Goal: Browse casually: Explore the website without a specific task or goal

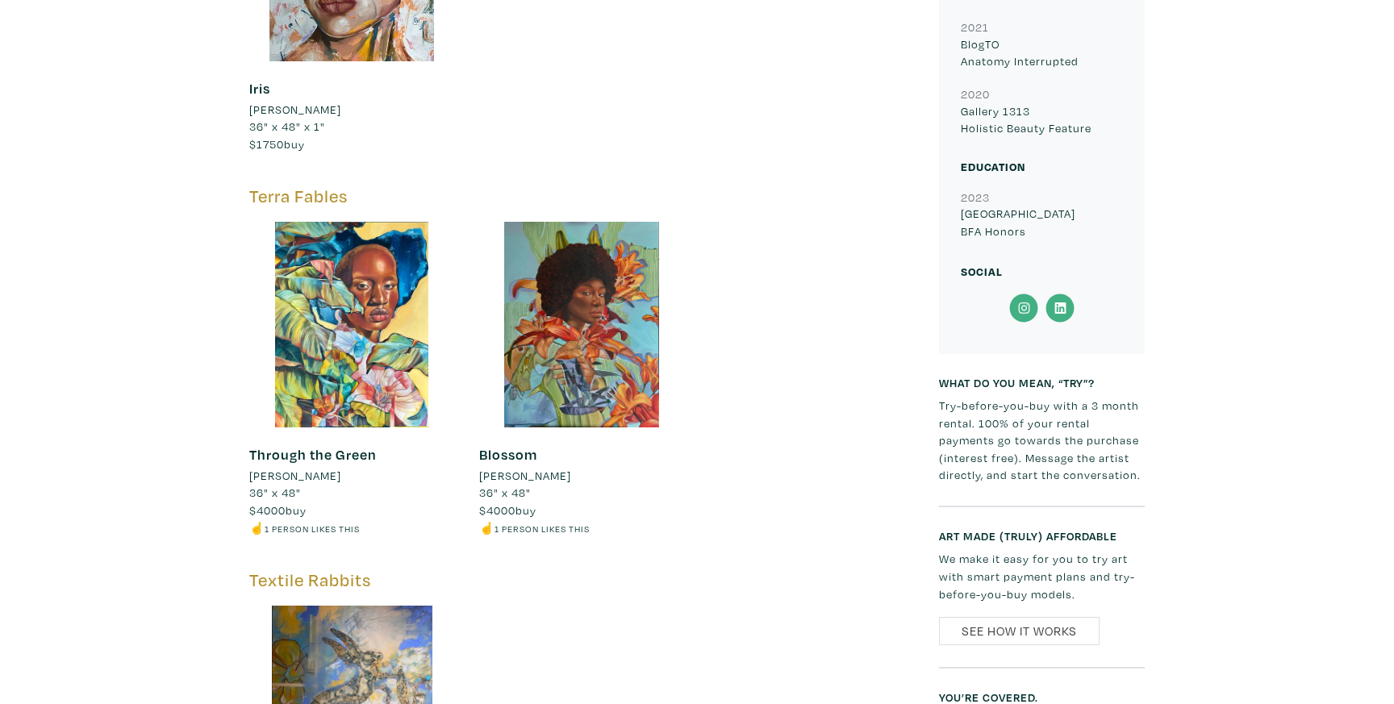
scroll to position [2497, 0]
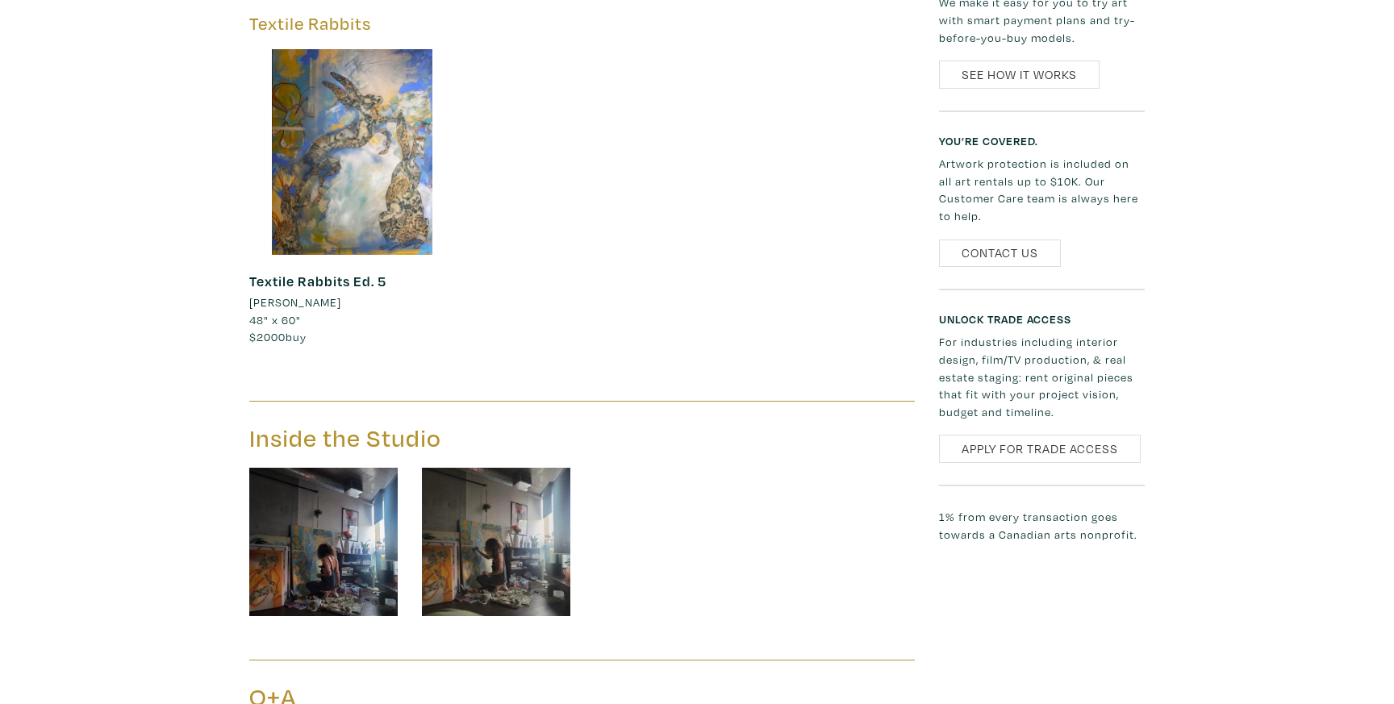
click at [294, 272] on link "Textile Rabbits Ed. 5" at bounding box center [317, 281] width 137 height 19
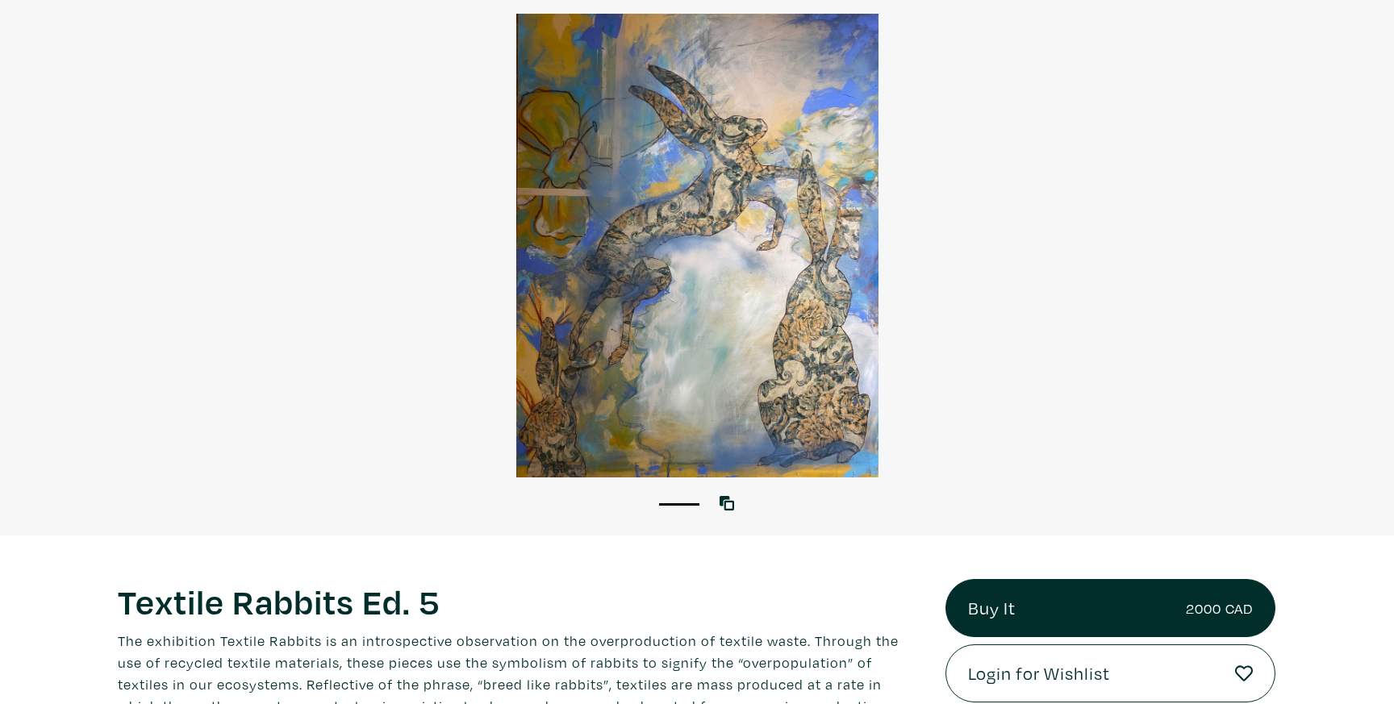
scroll to position [124, 0]
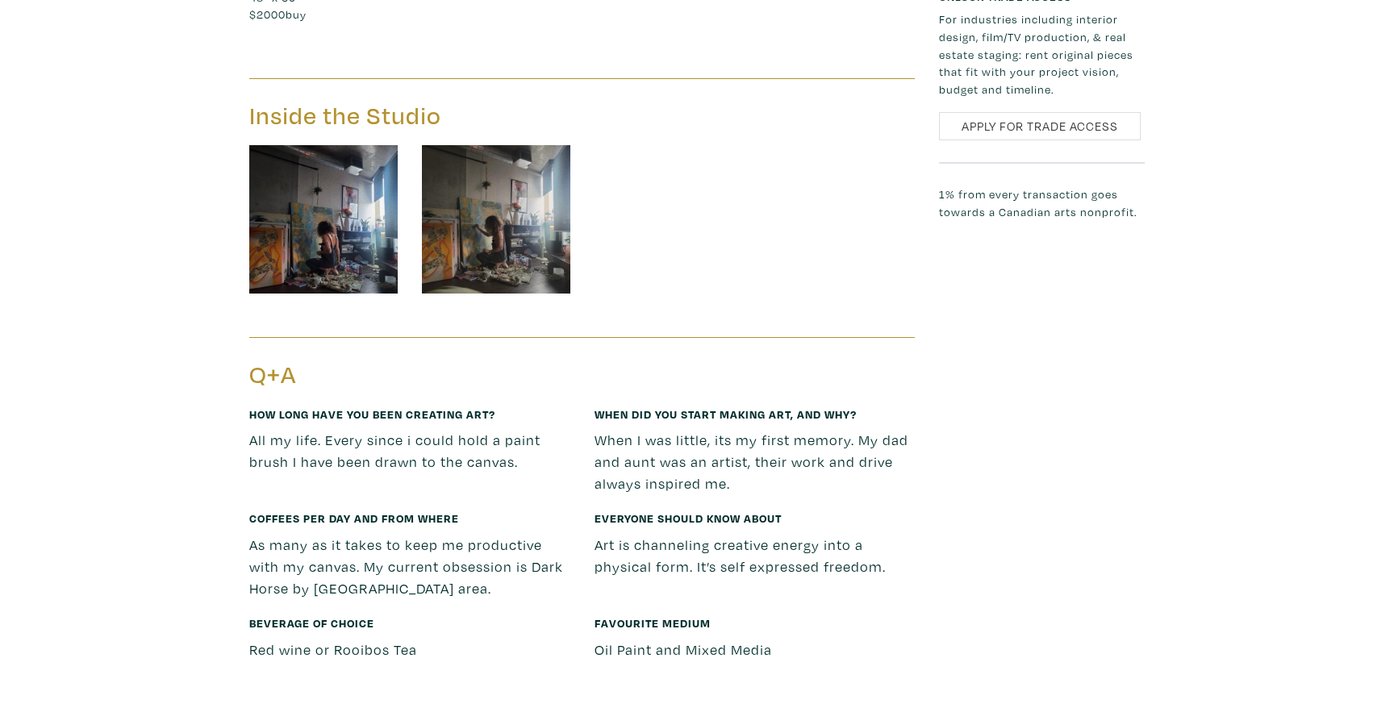
scroll to position [2587, 0]
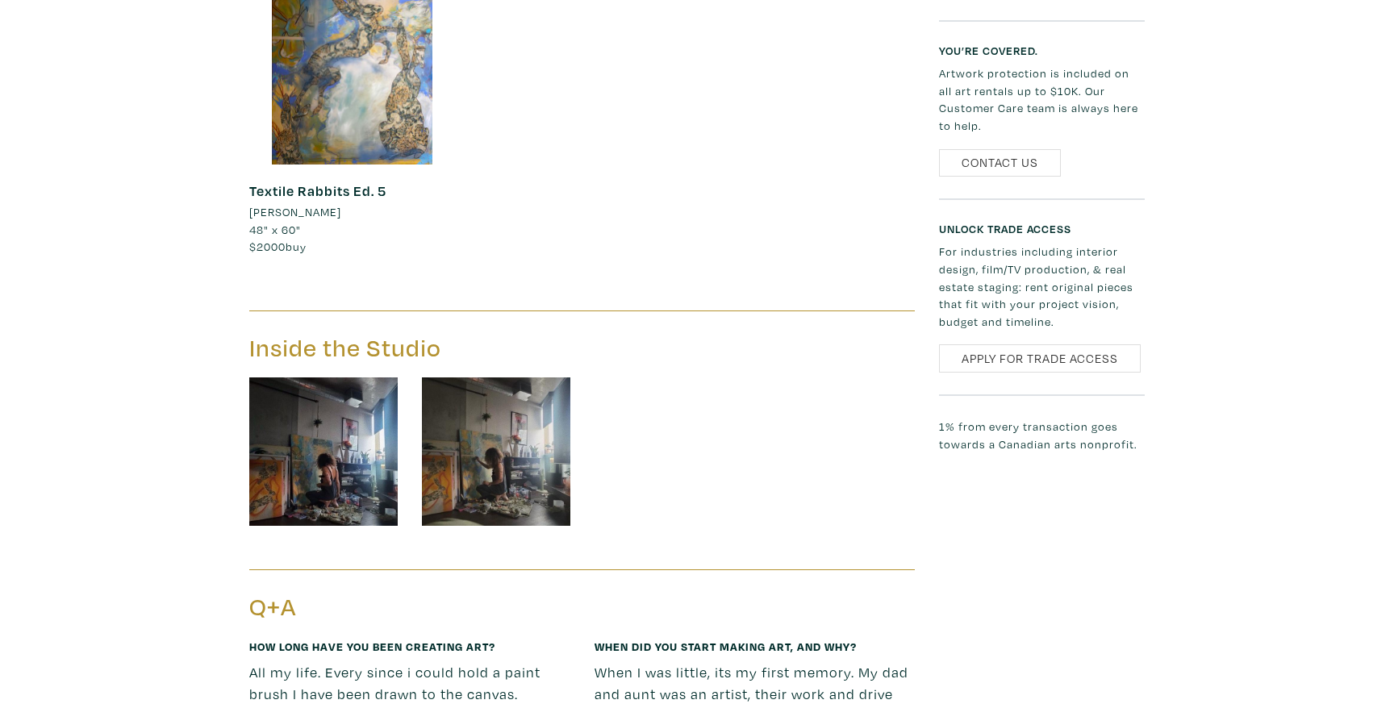
click at [518, 401] on img at bounding box center [496, 452] width 148 height 148
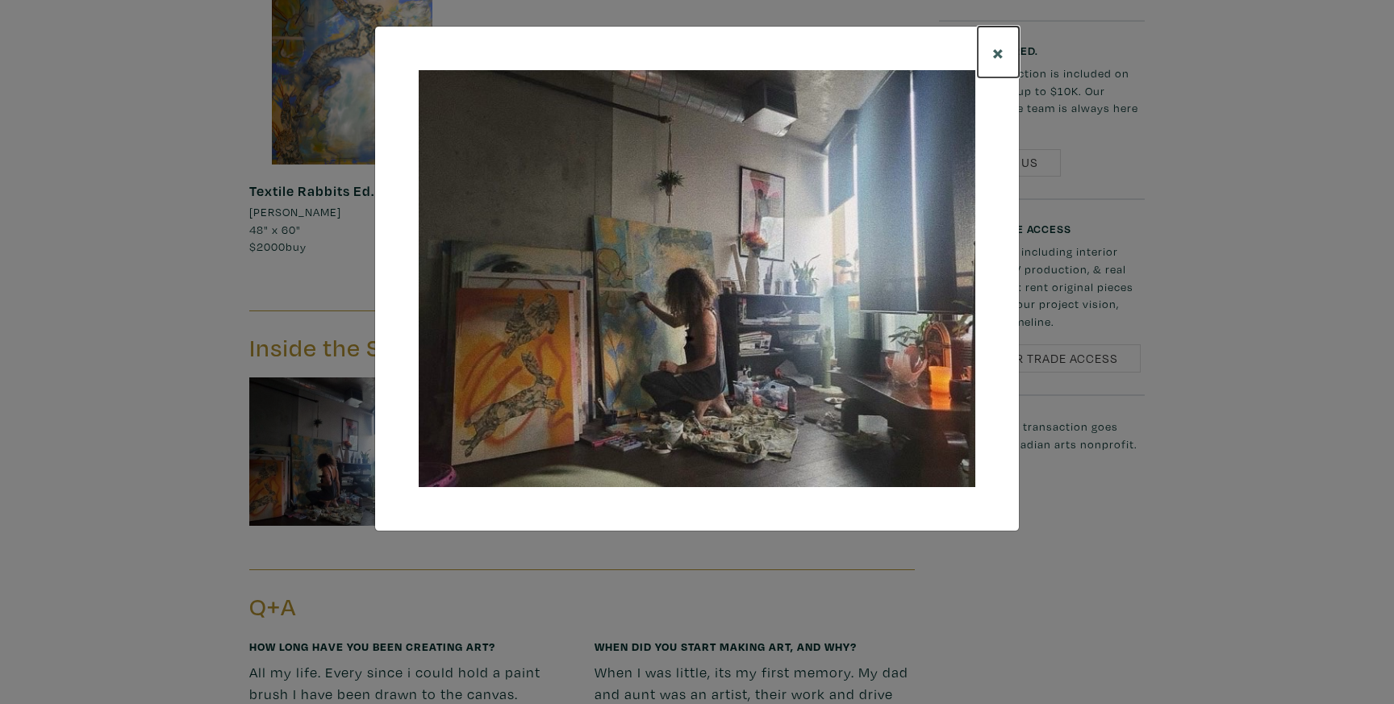
click at [997, 55] on span "×" at bounding box center [998, 52] width 12 height 28
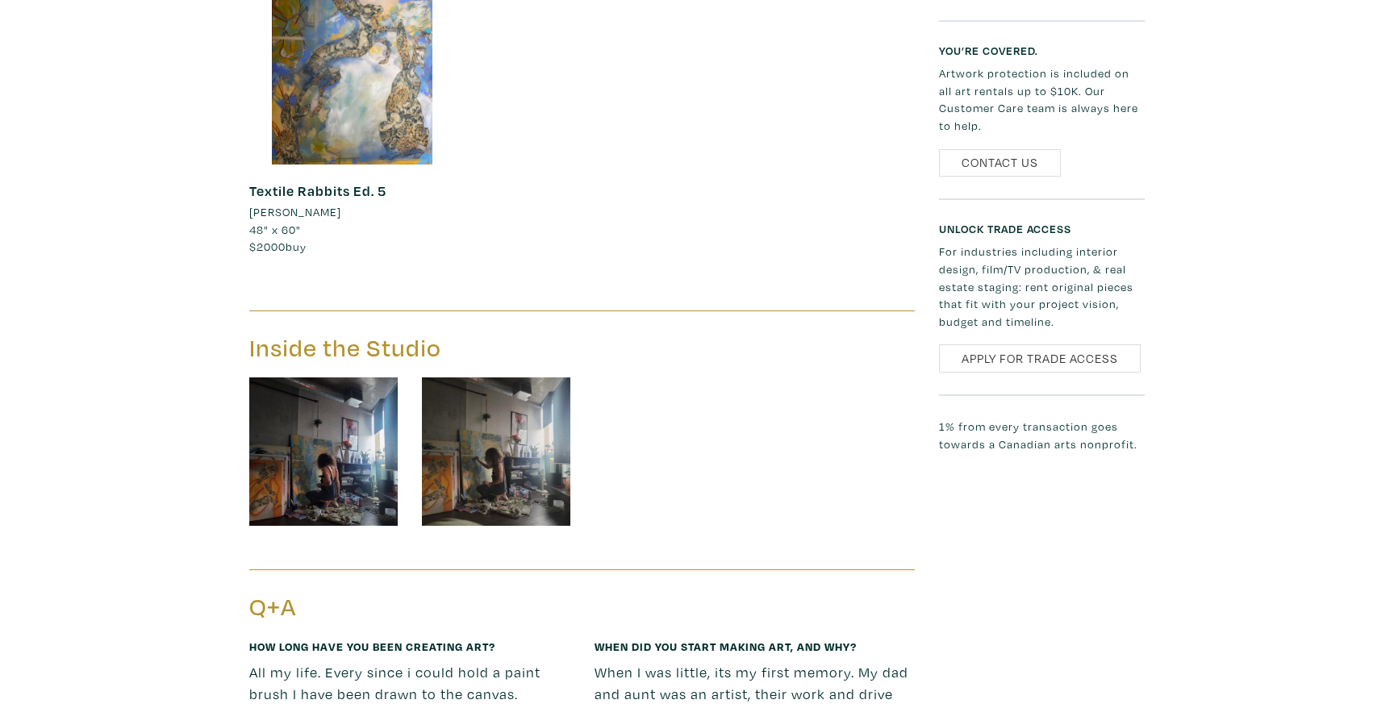
click at [374, 424] on img at bounding box center [323, 452] width 148 height 148
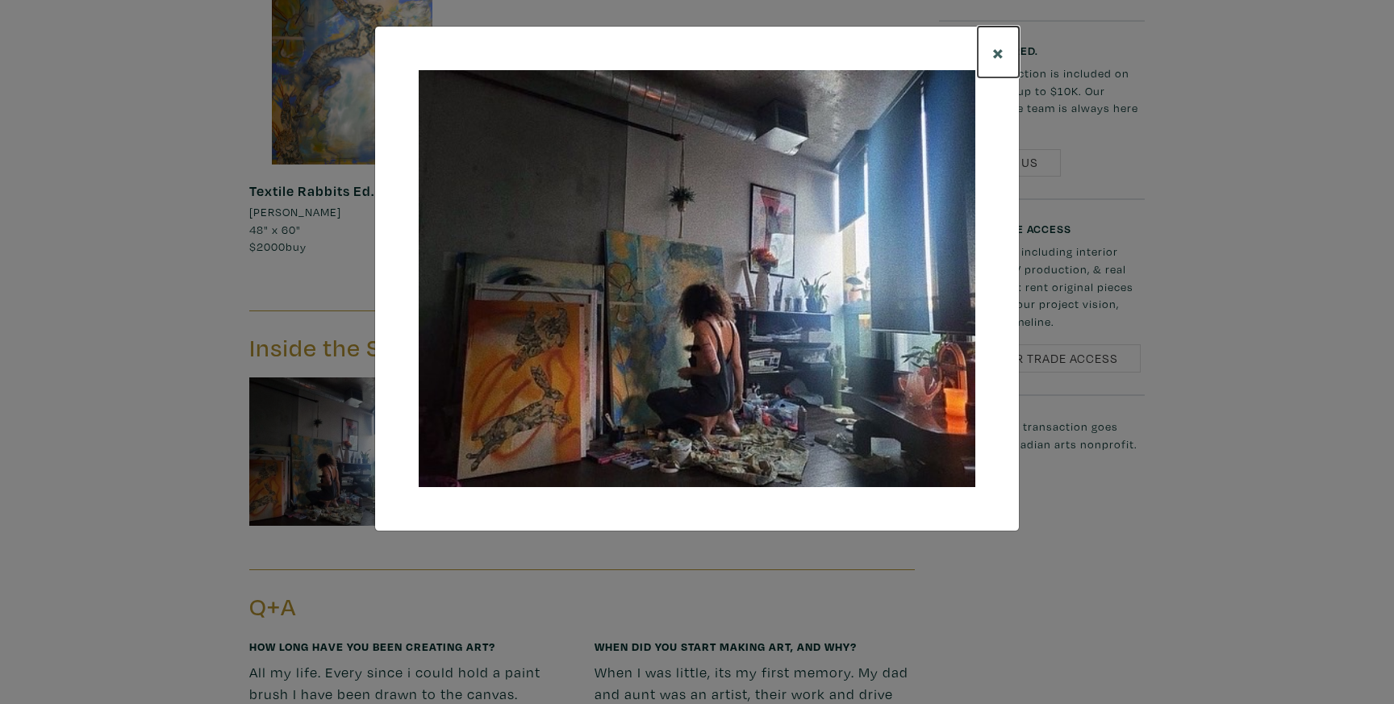
click at [996, 56] on span "×" at bounding box center [998, 52] width 12 height 28
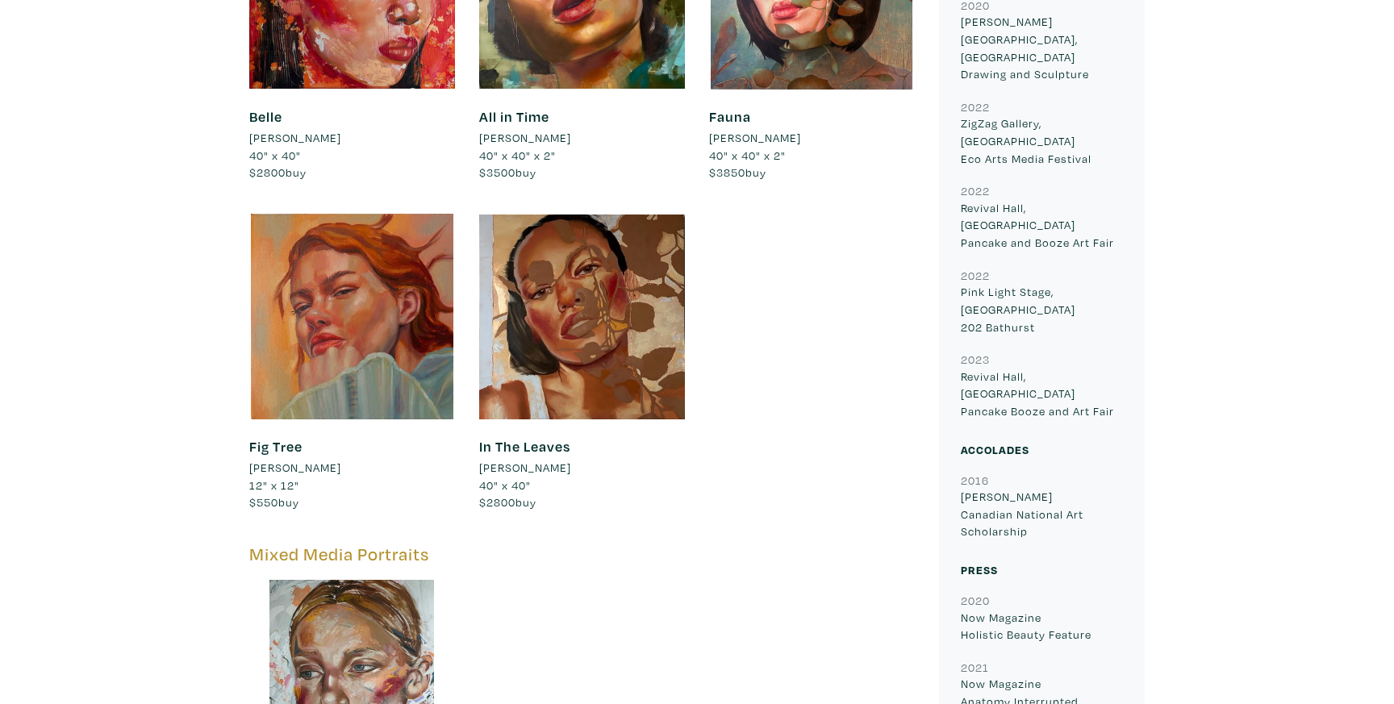
scroll to position [1215, 0]
